Goal: Navigation & Orientation: Find specific page/section

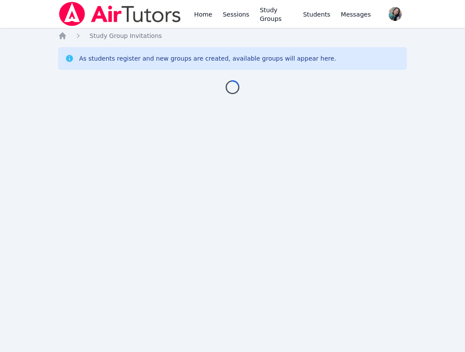
click at [96, 259] on div "Home Sessions Study Groups Students Messages Open user menu Sokha Lee Open main…" at bounding box center [232, 176] width 465 height 352
